Goal: Task Accomplishment & Management: Manage account settings

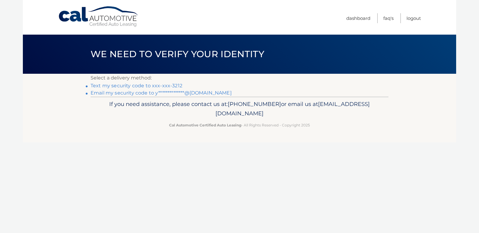
click at [200, 93] on link "**********" at bounding box center [161, 93] width 141 height 6
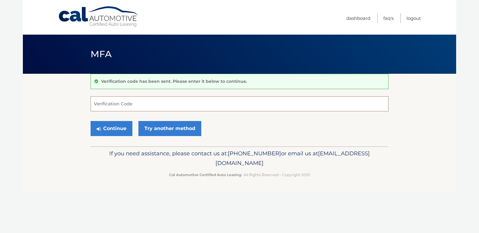
click at [183, 111] on input "Verification Code" at bounding box center [240, 103] width 298 height 15
type input "440331"
click at [113, 127] on button "Continue" at bounding box center [112, 128] width 42 height 15
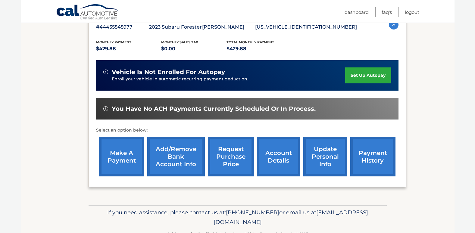
scroll to position [120, 0]
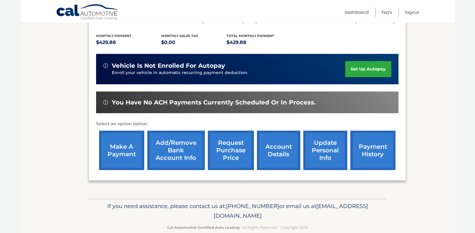
click at [123, 152] on link "make a payment" at bounding box center [121, 150] width 45 height 39
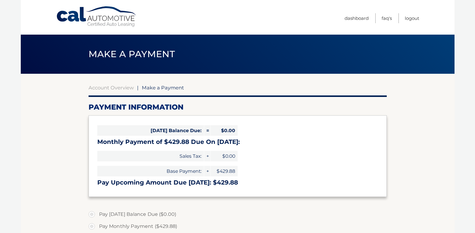
select select "ZDEyOTY1NDItMzZmZC00NDBhLTllNjQtZDliMmEwNzg0Y2E2"
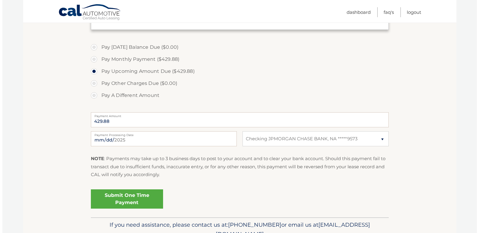
scroll to position [197, 0]
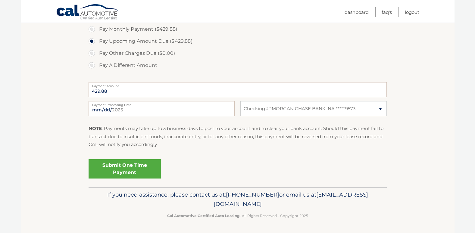
click at [124, 168] on link "Submit One Time Payment" at bounding box center [124, 168] width 72 height 19
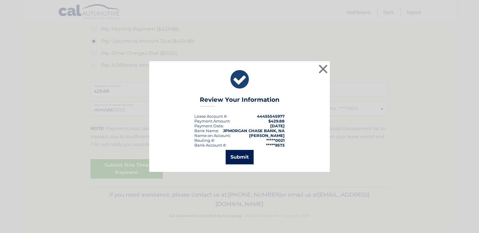
click at [236, 157] on button "Submit" at bounding box center [240, 157] width 28 height 14
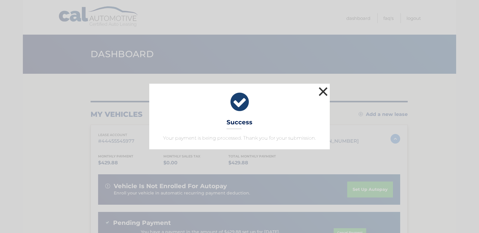
click at [322, 92] on button "×" at bounding box center [323, 91] width 12 height 12
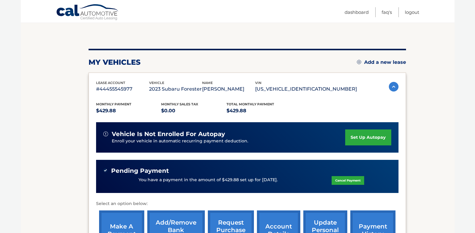
scroll to position [23, 0]
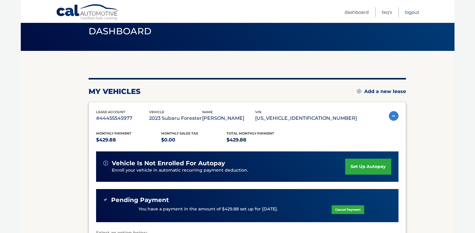
click at [416, 11] on link "Logout" at bounding box center [412, 12] width 14 height 10
